Goal: Use online tool/utility: Utilize a website feature to perform a specific function

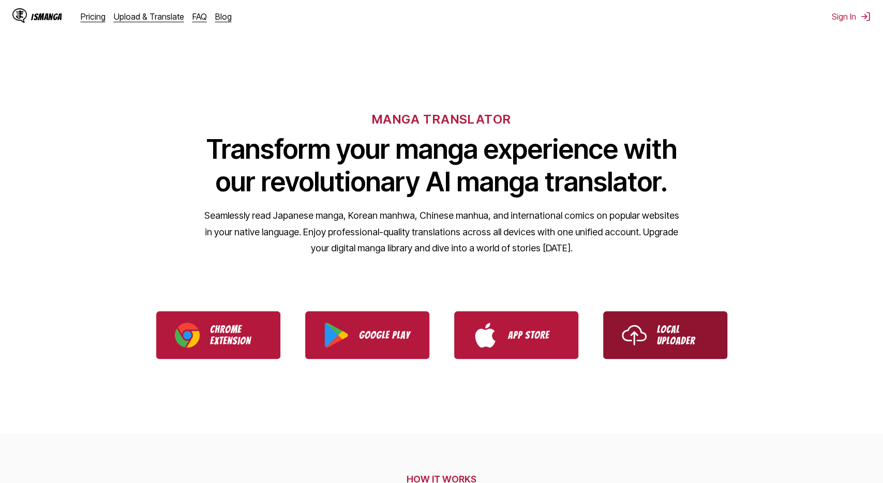
click at [619, 324] on link "Local Uploader" at bounding box center [665, 335] width 124 height 48
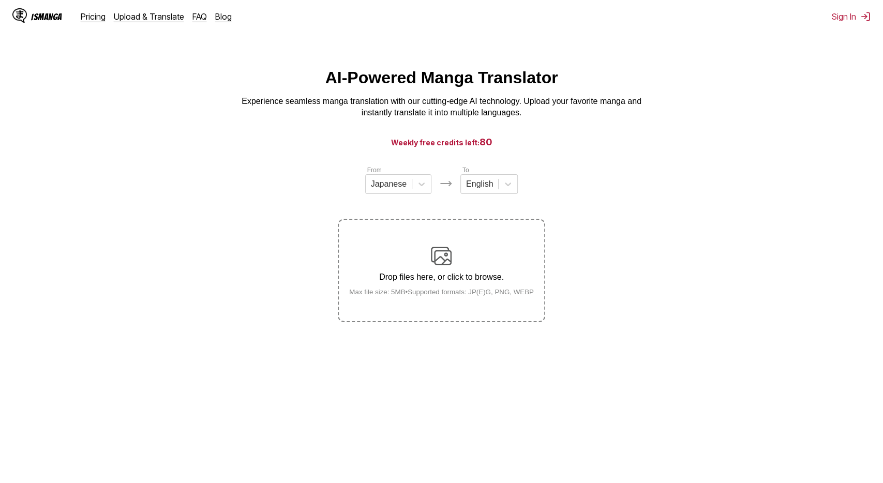
click at [443, 258] on img at bounding box center [441, 256] width 21 height 21
click at [0, 0] on input "Drop files here, or click to browse. Max file size: 5MB • Supported formats: JP…" at bounding box center [0, 0] width 0 height 0
click at [489, 249] on div "Drop files here, or click to browse. Max file size: 5MB • Supported formats: JP…" at bounding box center [441, 271] width 201 height 50
click at [0, 0] on input "Drop files here, or click to browse. Max file size: 5MB • Supported formats: JP…" at bounding box center [0, 0] width 0 height 0
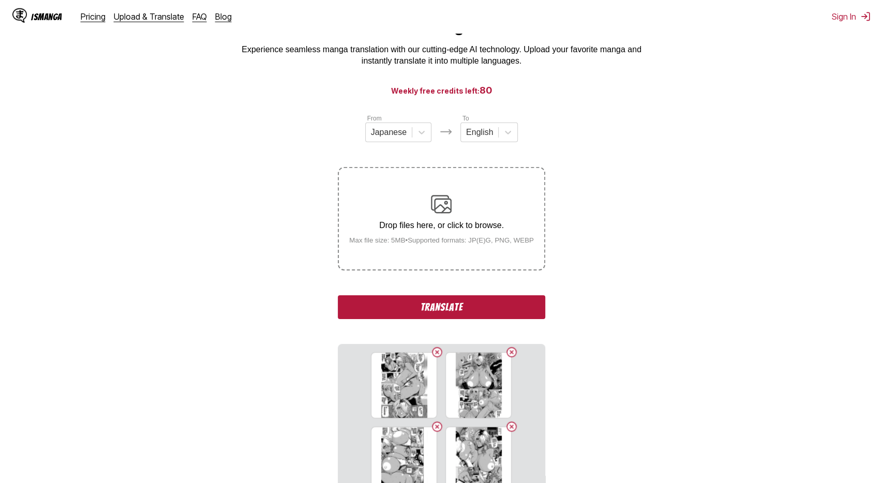
scroll to position [216, 0]
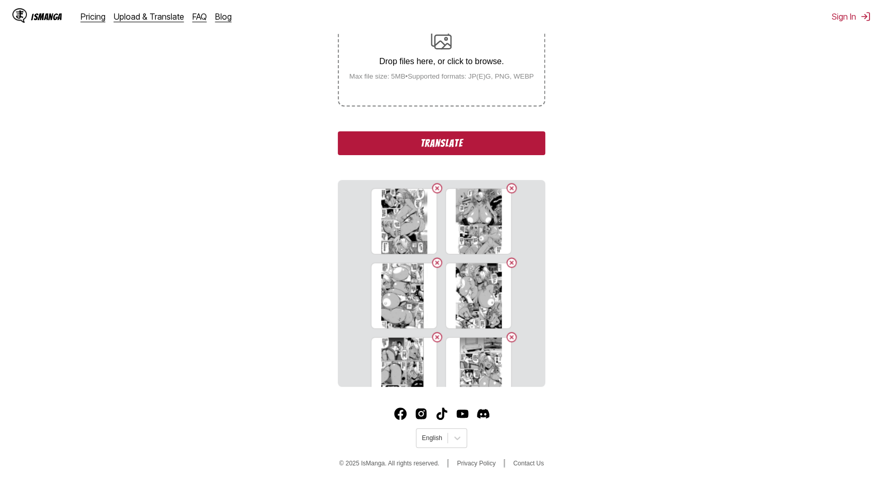
click at [481, 142] on button "Translate" at bounding box center [441, 143] width 207 height 24
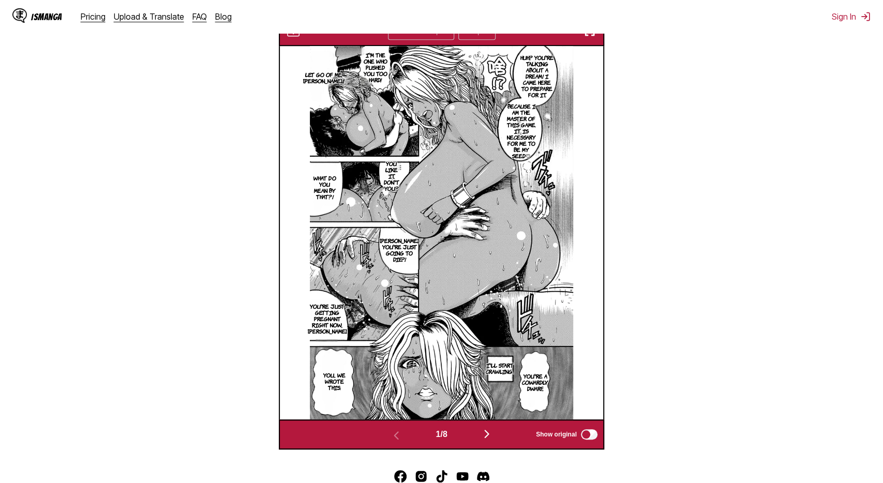
scroll to position [335, 0]
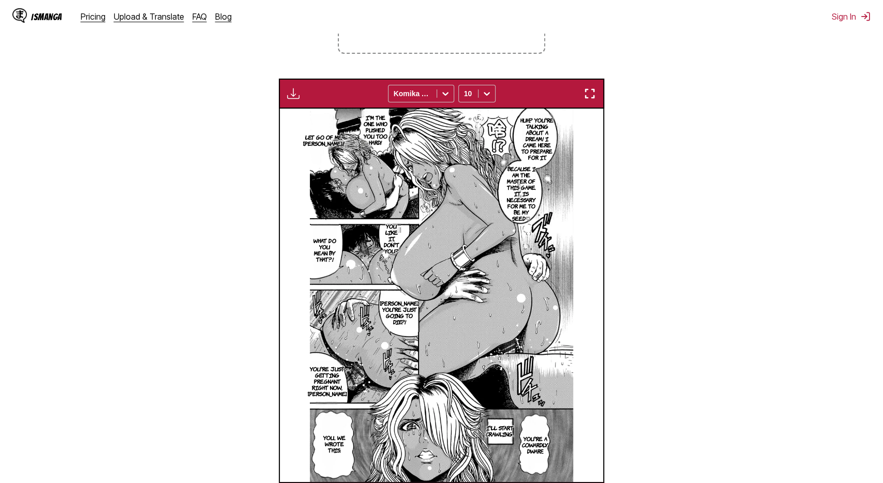
click at [594, 95] on img "button" at bounding box center [589, 93] width 12 height 12
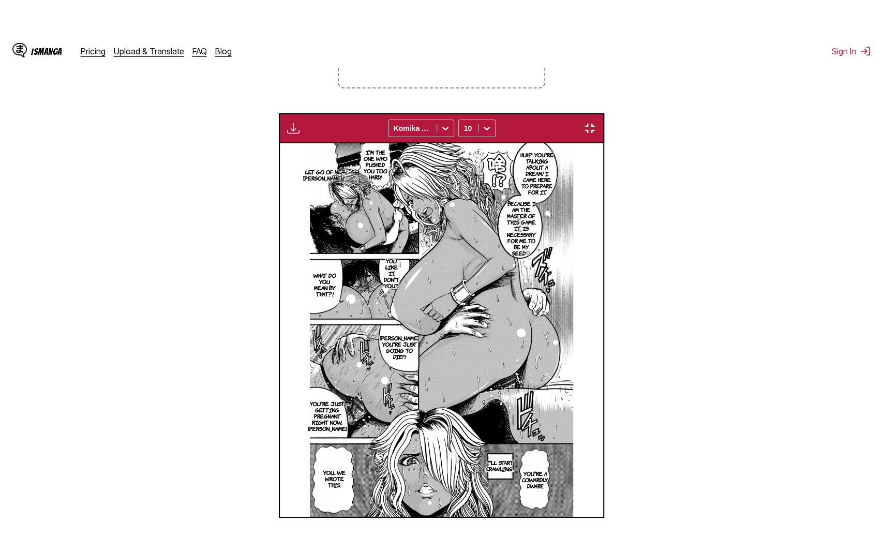
scroll to position [109, 0]
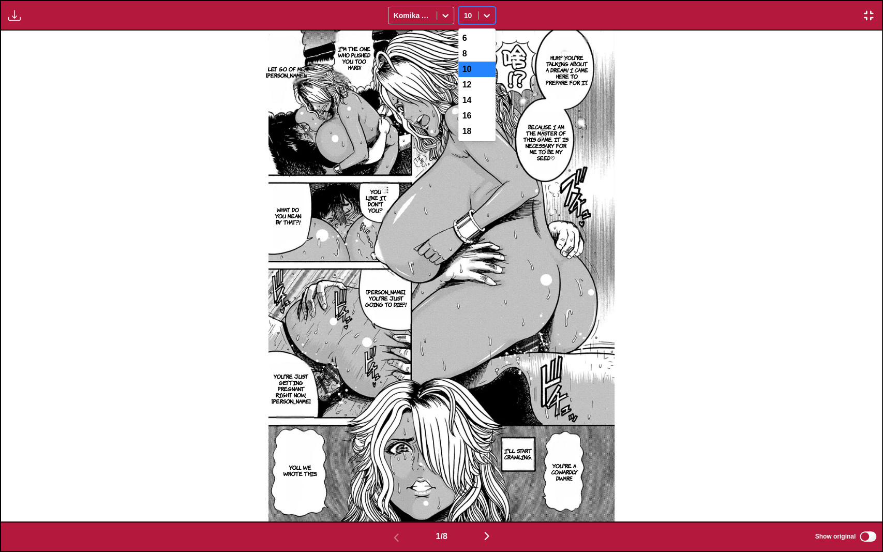
click at [486, 13] on icon at bounding box center [486, 15] width 10 height 10
drag, startPoint x: 730, startPoint y: 160, endPoint x: 620, endPoint y: 336, distance: 207.2
click at [728, 166] on div "Huh...? You're talking about a dream! I came here to prepare for it. I'm the on…" at bounding box center [441, 276] width 881 height 491
click at [493, 482] on img "button" at bounding box center [486, 536] width 12 height 12
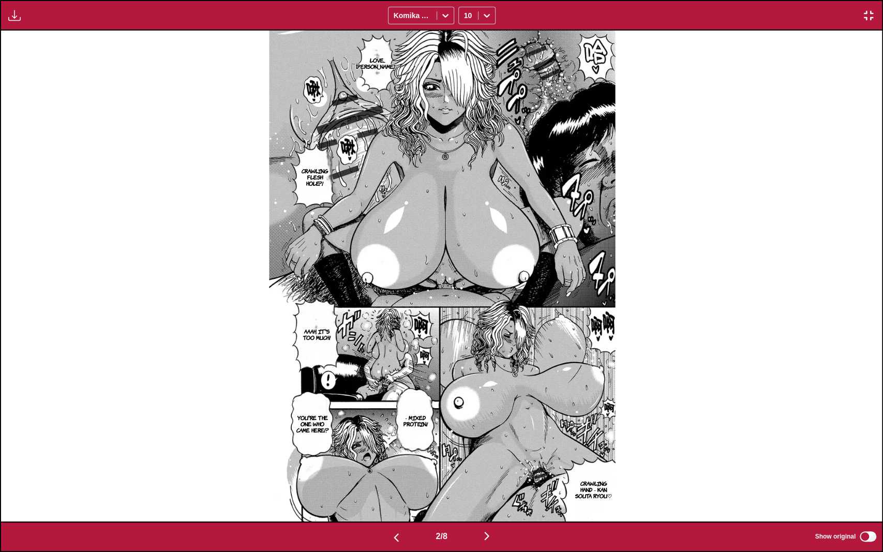
click at [493, 482] on img "button" at bounding box center [486, 536] width 12 height 12
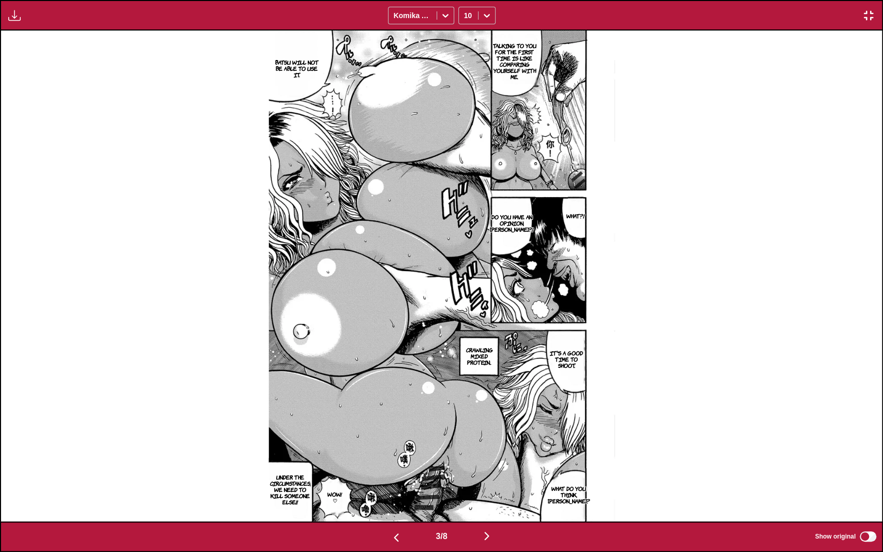
click at [493, 482] on img "button" at bounding box center [486, 536] width 12 height 12
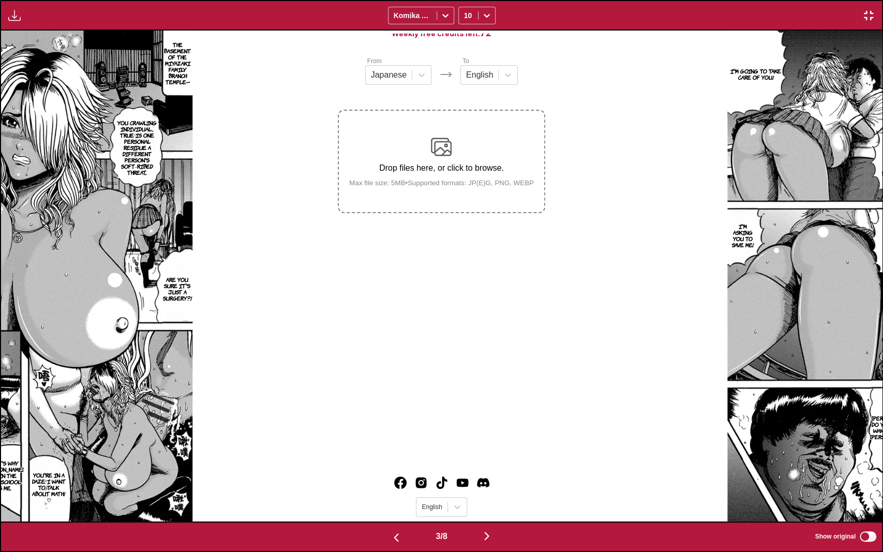
click at [493, 482] on img "button" at bounding box center [486, 536] width 12 height 12
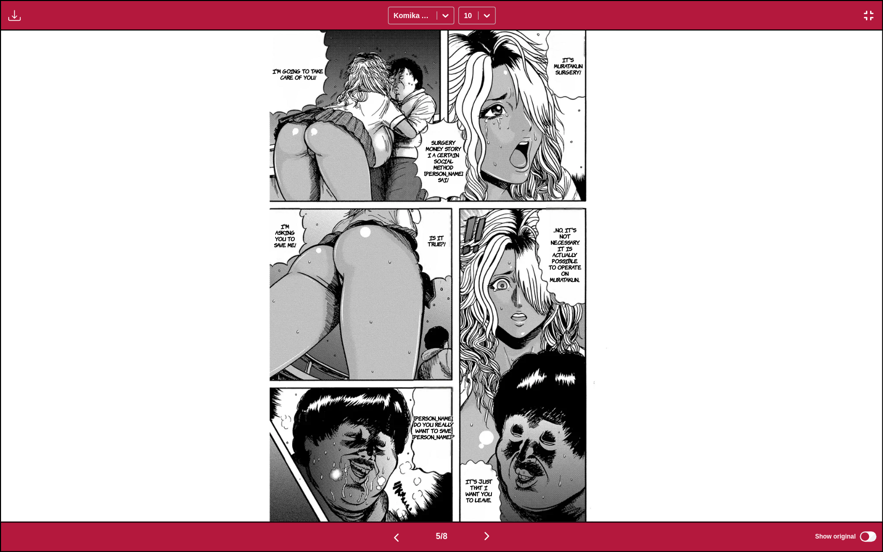
click at [493, 482] on img "button" at bounding box center [486, 536] width 12 height 12
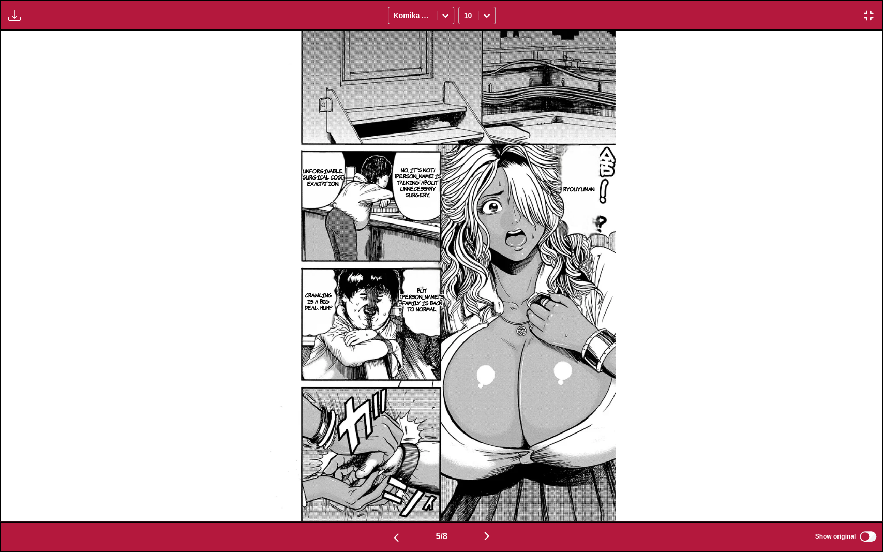
click at [493, 482] on img "button" at bounding box center [486, 536] width 12 height 12
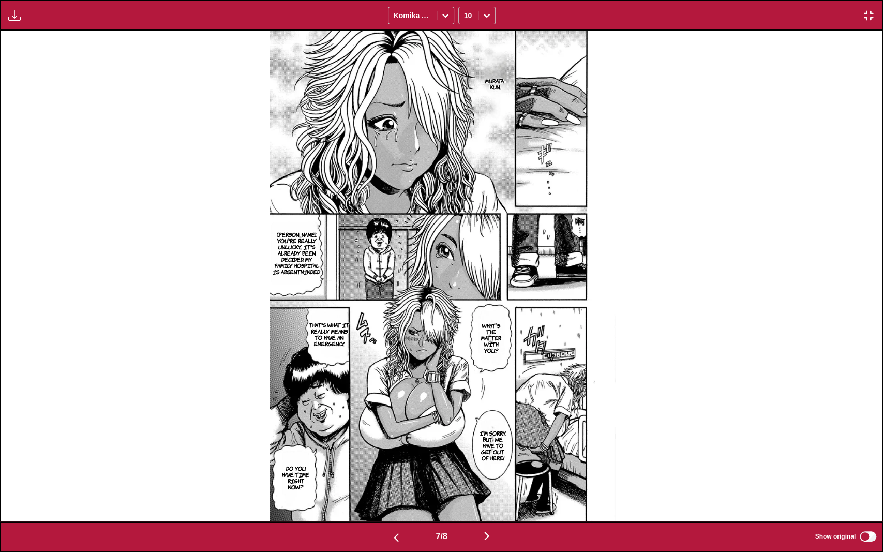
click at [493, 482] on img "button" at bounding box center [486, 536] width 12 height 12
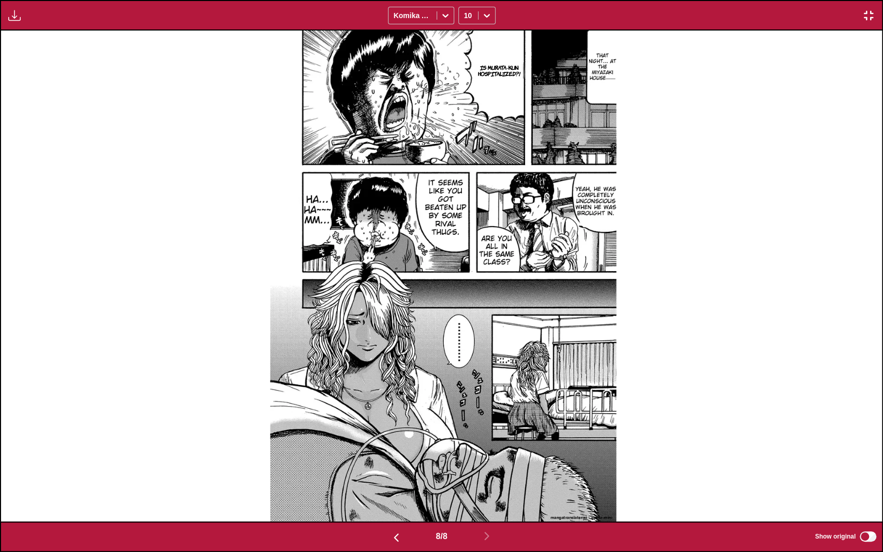
click at [805, 337] on div "IS MURATA-KUN HOSPITALIZED?!" at bounding box center [443, 276] width 881 height 491
click at [391, 482] on img "button" at bounding box center [396, 537] width 12 height 12
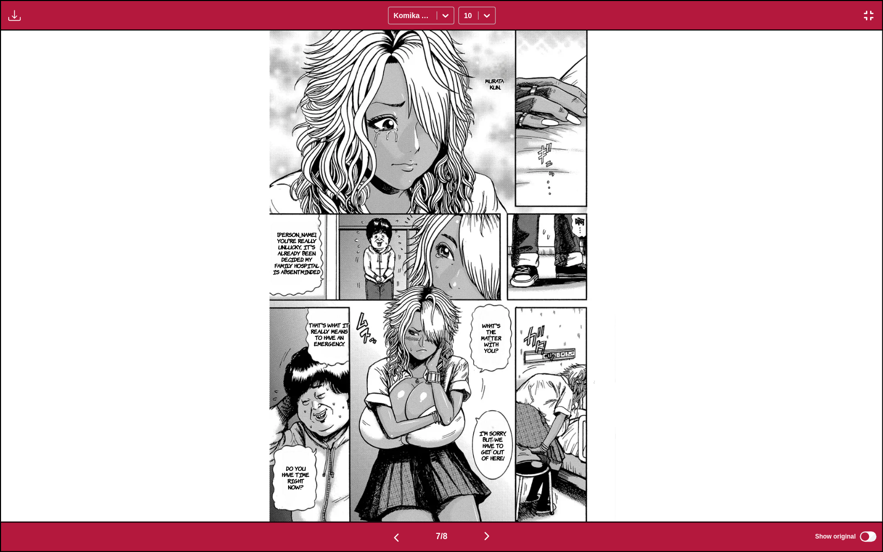
click at [390, 482] on img "button" at bounding box center [396, 537] width 12 height 12
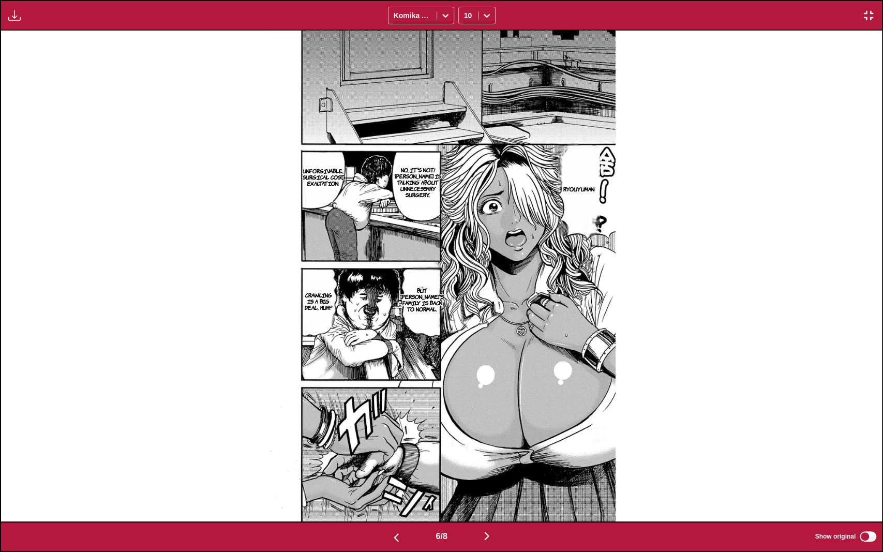
click at [394, 482] on img "button" at bounding box center [396, 537] width 12 height 12
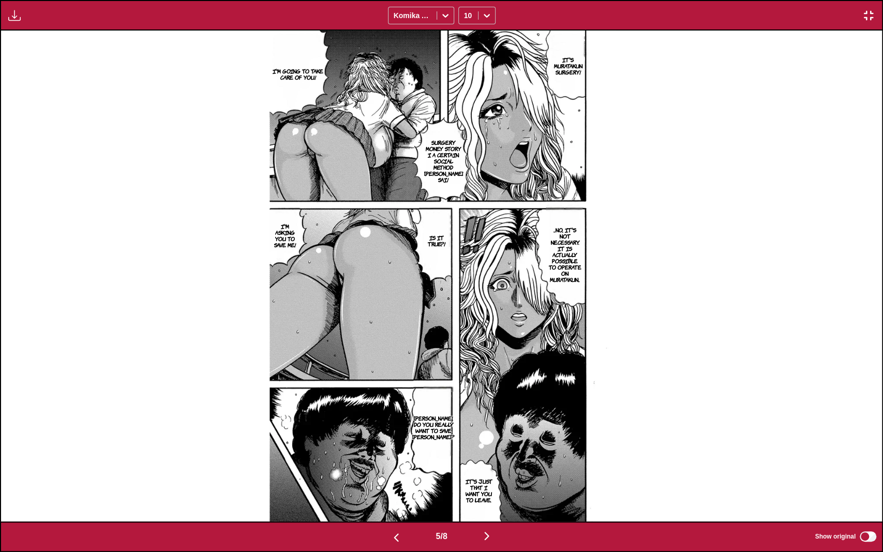
click at [393, 482] on img "button" at bounding box center [396, 537] width 12 height 12
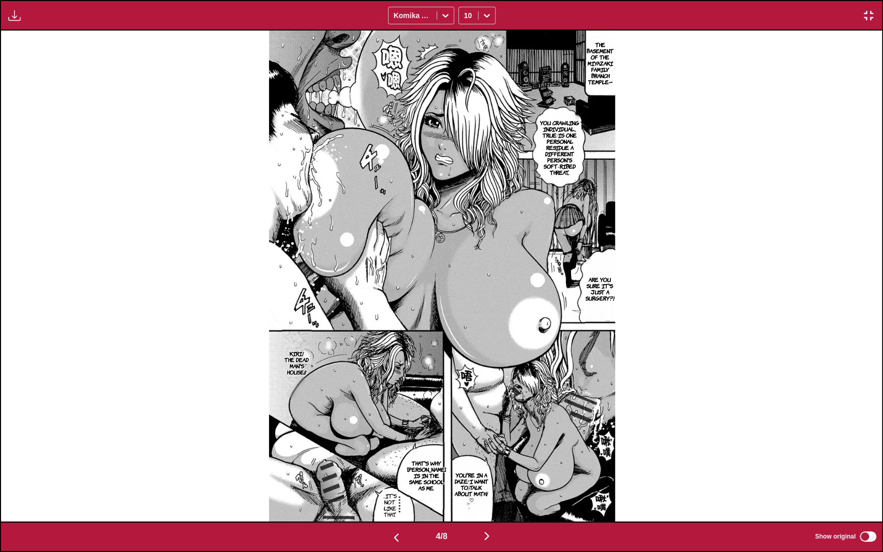
click at [393, 482] on img "button" at bounding box center [396, 537] width 12 height 12
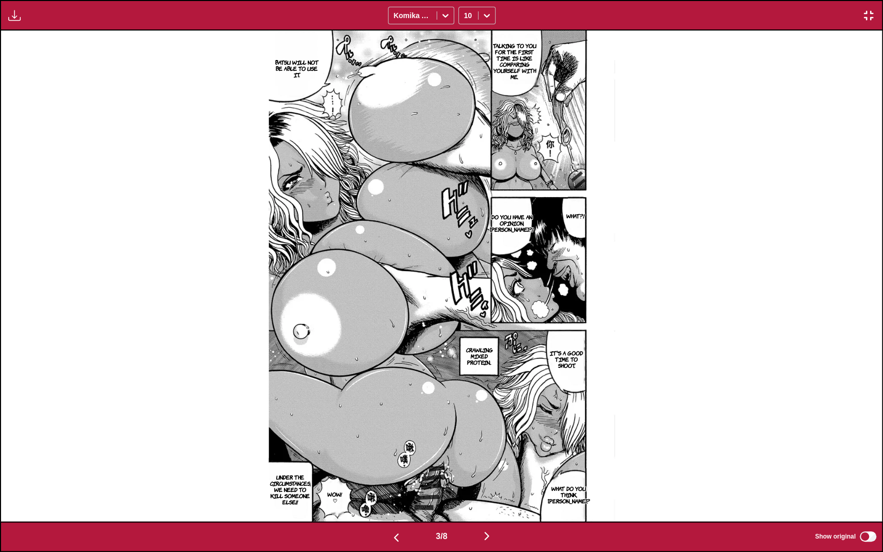
click at [392, 482] on img "button" at bounding box center [396, 537] width 12 height 12
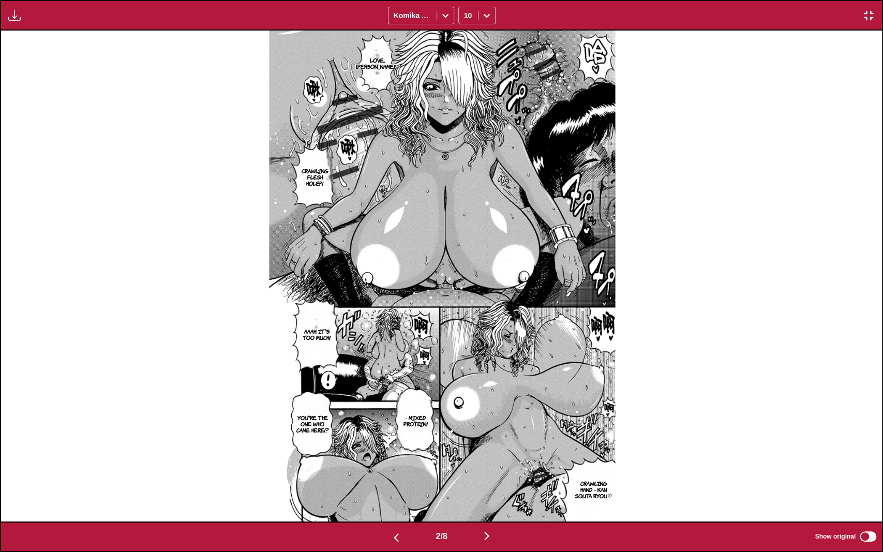
click at [392, 482] on img "button" at bounding box center [396, 537] width 12 height 12
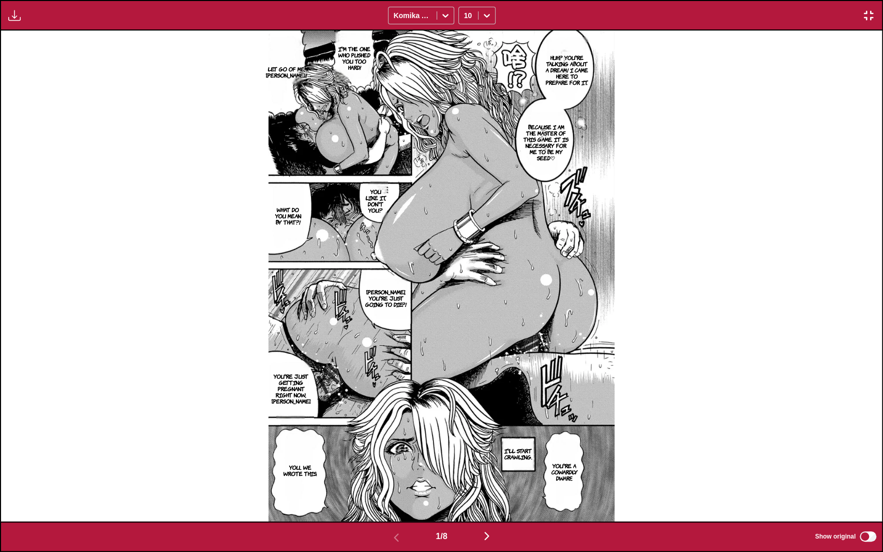
click at [873, 14] on img "button" at bounding box center [868, 15] width 12 height 12
